Goal: Check status: Check status

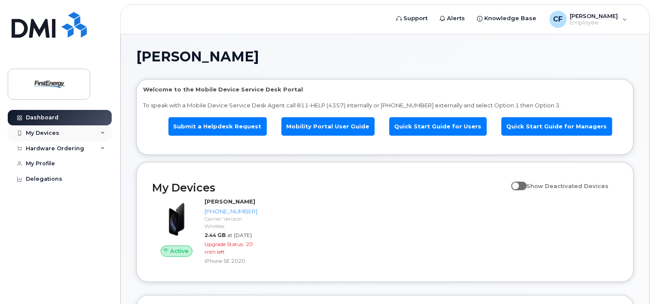
click at [90, 137] on div "My Devices" at bounding box center [60, 133] width 104 height 15
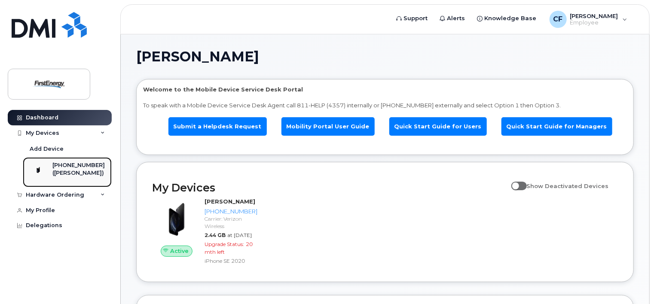
click at [70, 171] on div "([PERSON_NAME])" at bounding box center [78, 173] width 52 height 8
